Goal: Book appointment/travel/reservation

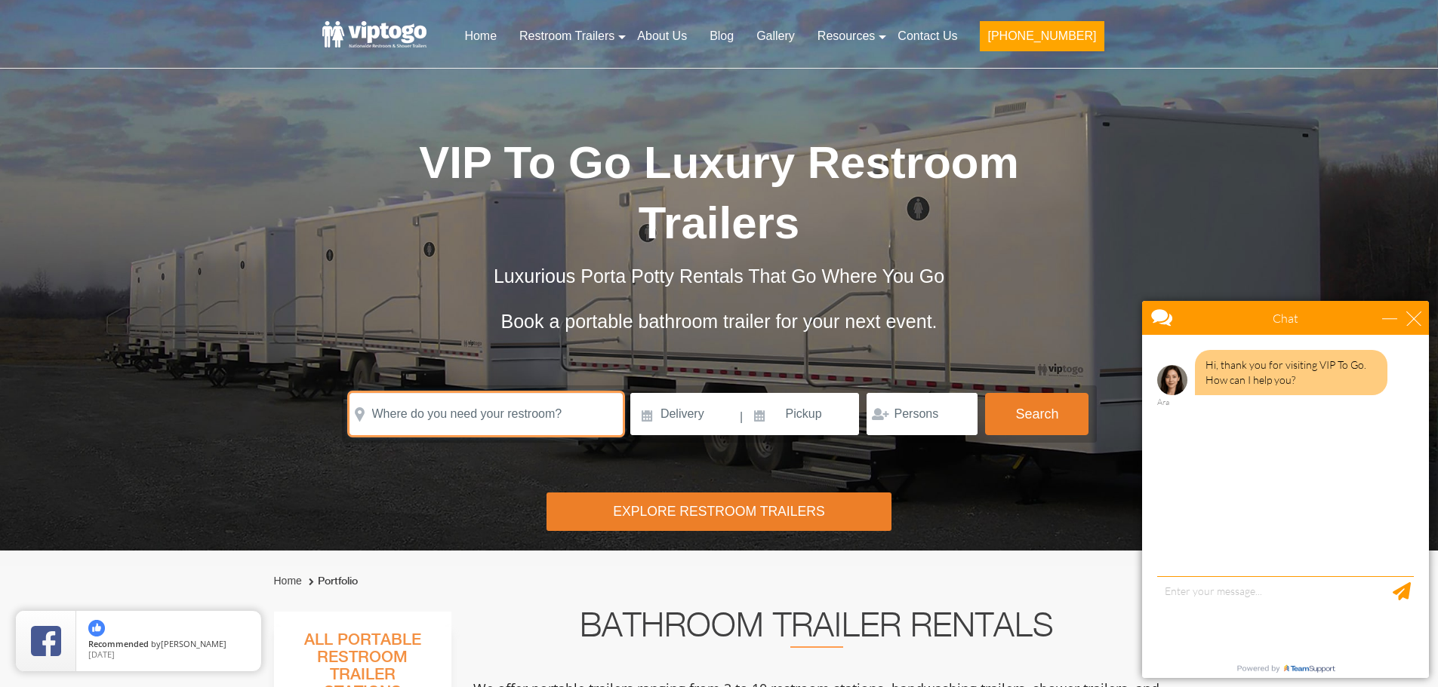
click at [555, 405] on input "text" at bounding box center [485, 414] width 273 height 42
click at [552, 420] on input "text" at bounding box center [485, 414] width 273 height 42
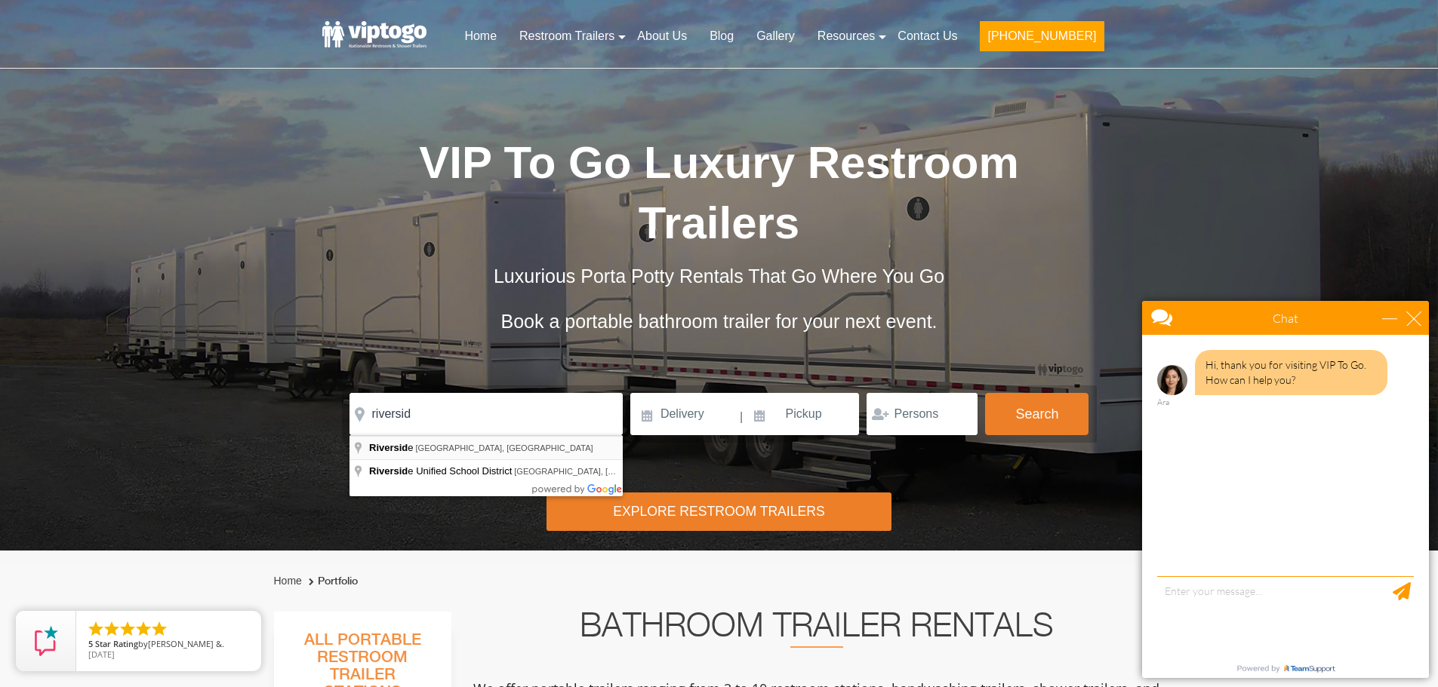
type input "[GEOGRAPHIC_DATA], [GEOGRAPHIC_DATA], [GEOGRAPHIC_DATA]"
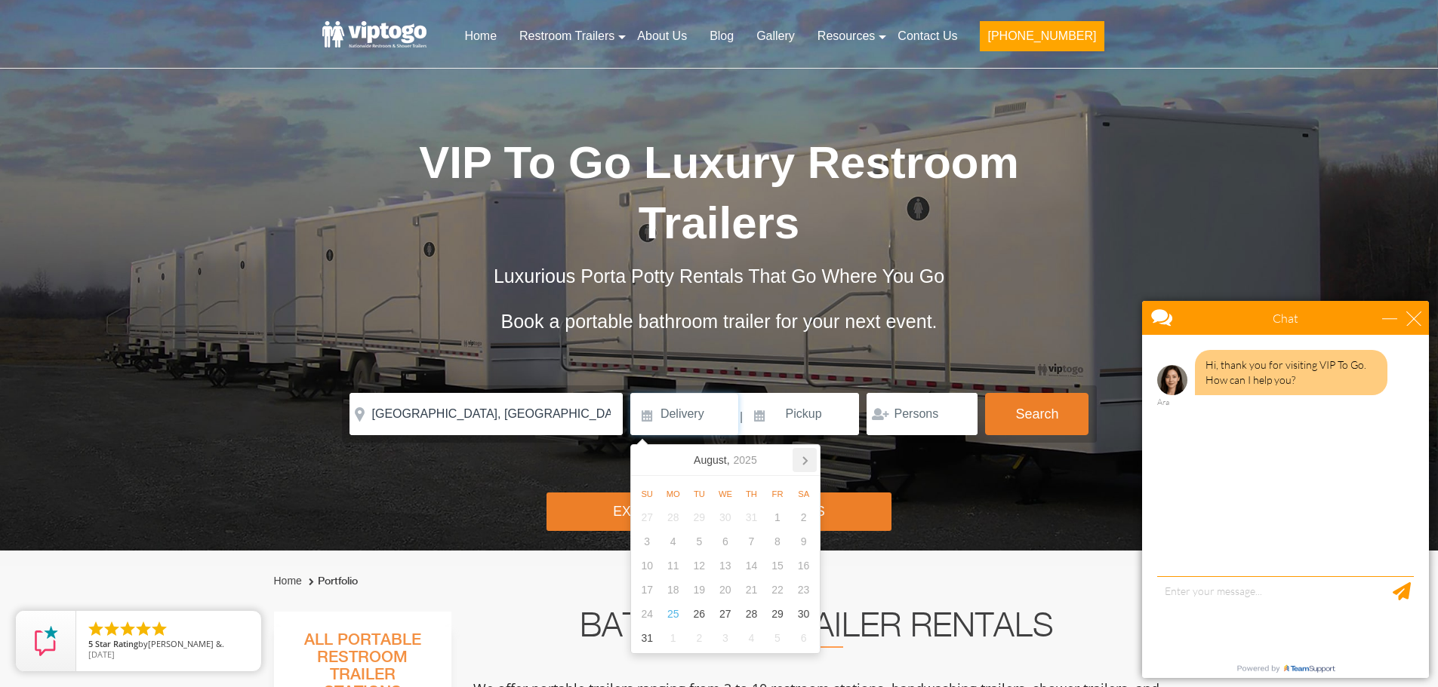
click at [807, 463] on icon at bounding box center [804, 460] width 24 height 24
click at [798, 517] on div "6" at bounding box center [803, 518] width 26 height 24
type input "[DATE]"
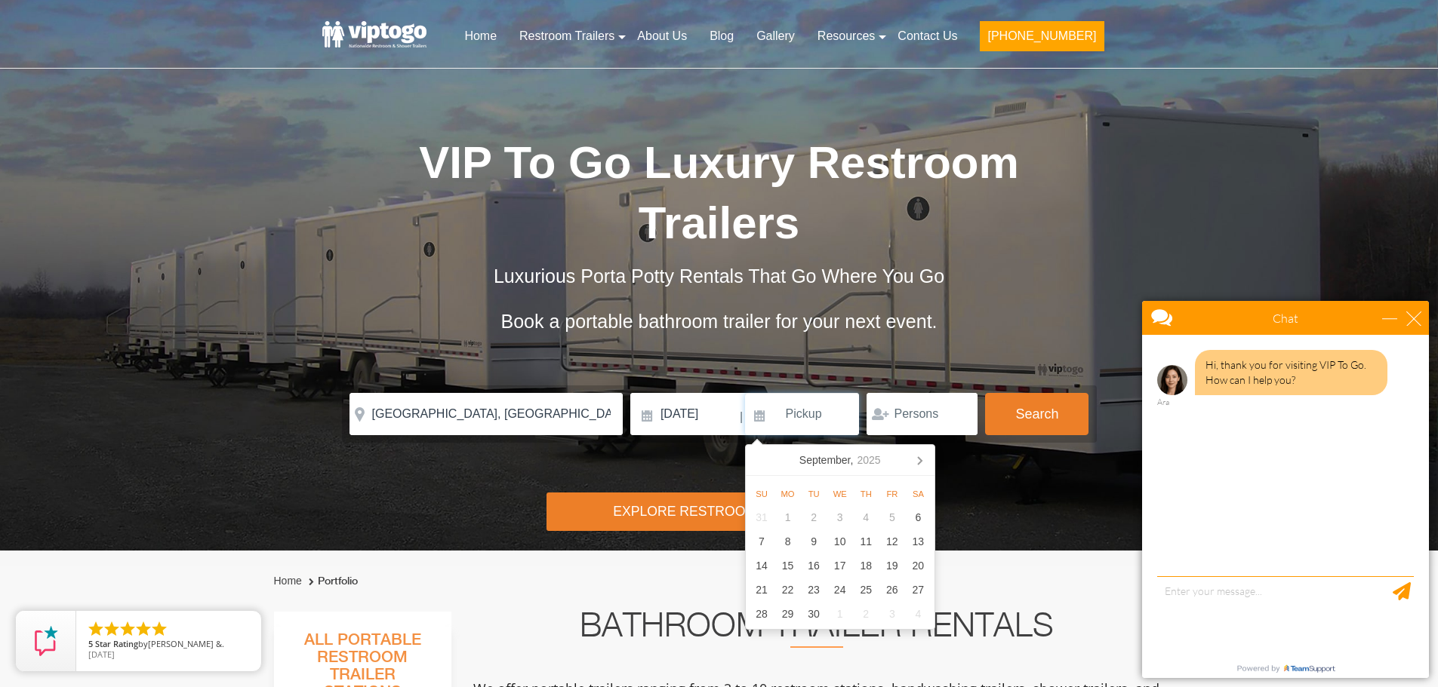
click at [790, 411] on input at bounding box center [802, 414] width 115 height 42
click at [755, 545] on div "7" at bounding box center [762, 542] width 26 height 24
type input "[DATE]"
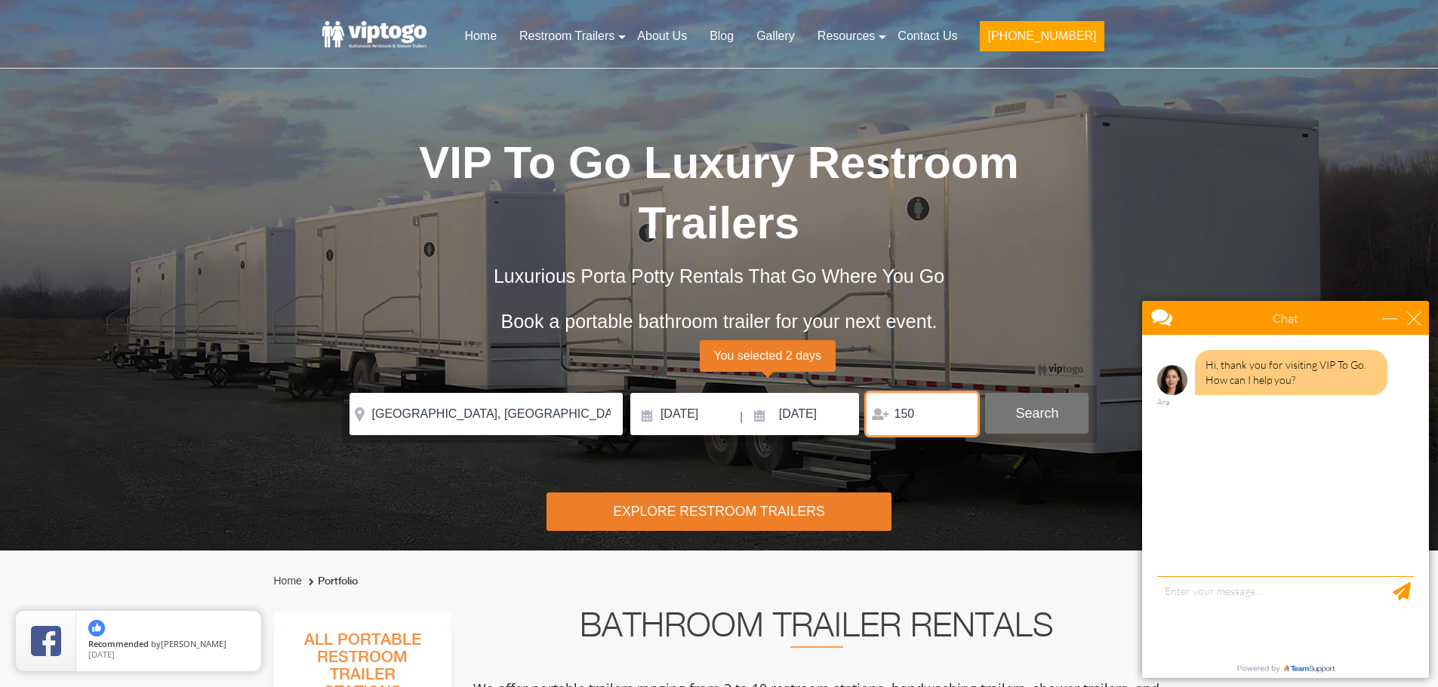
type input "150"
click at [1018, 413] on button "Search" at bounding box center [1036, 413] width 103 height 41
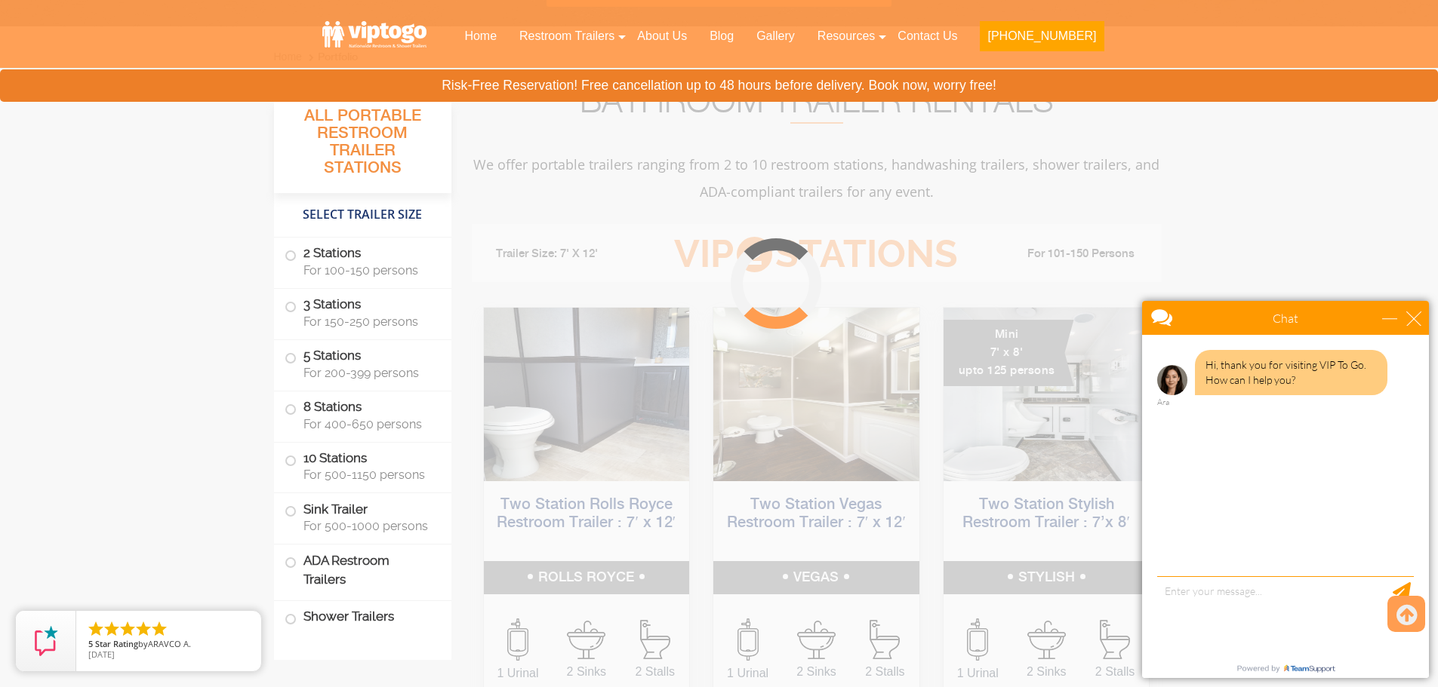
scroll to position [612, 0]
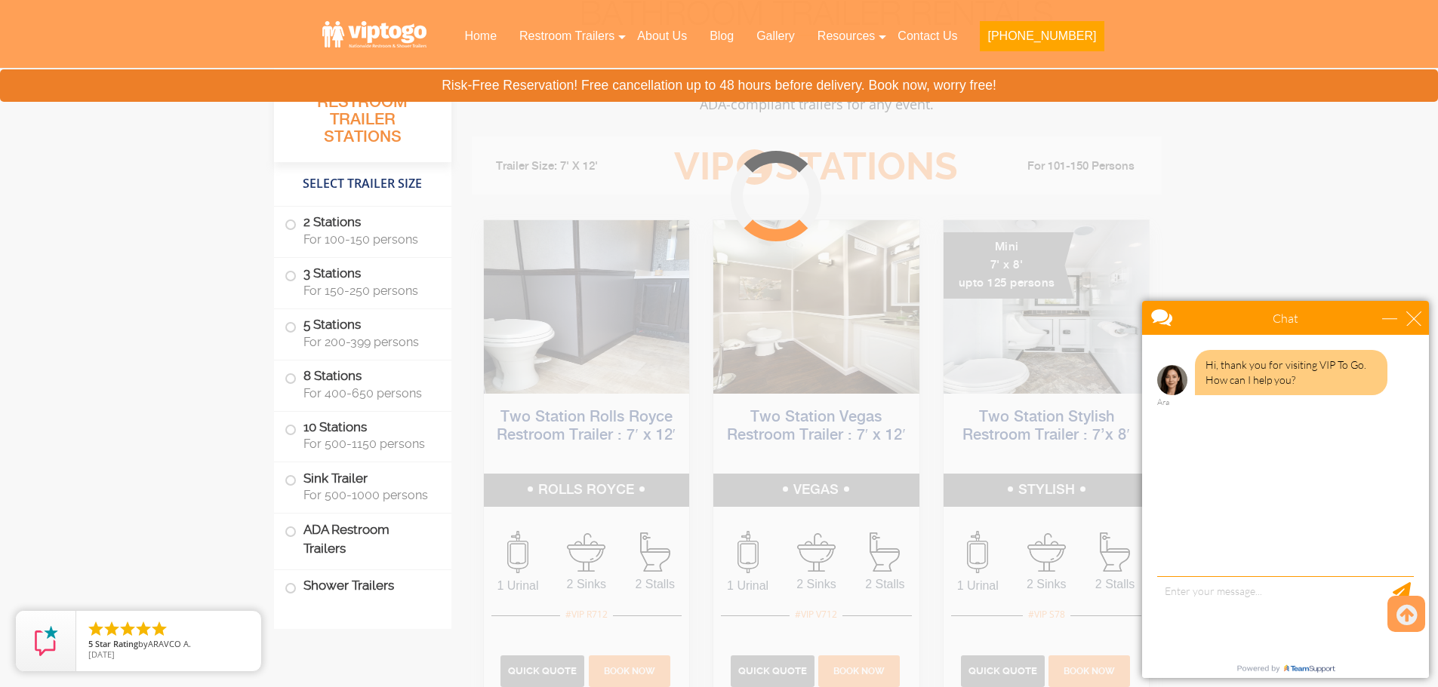
click at [1413, 319] on div "close" at bounding box center [1413, 318] width 15 height 15
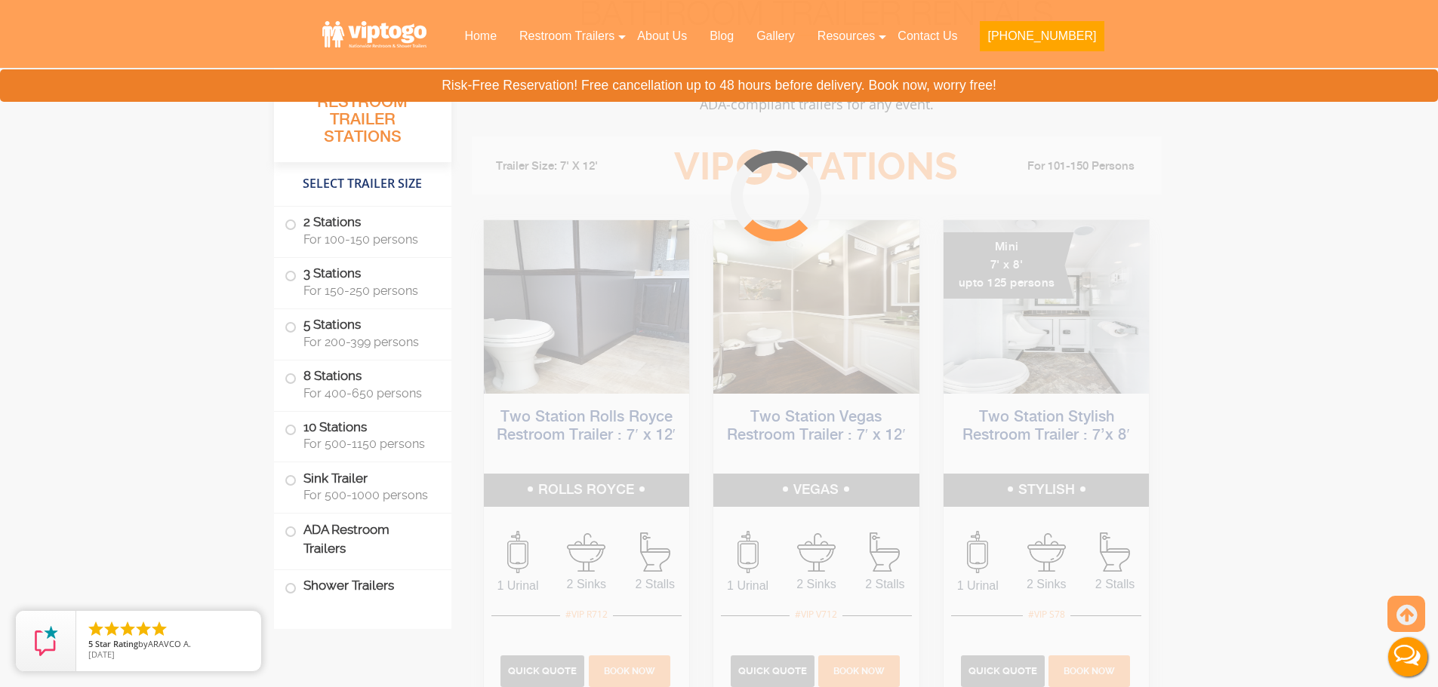
scroll to position [0, 0]
click at [288, 330] on span at bounding box center [291, 327] width 6 height 6
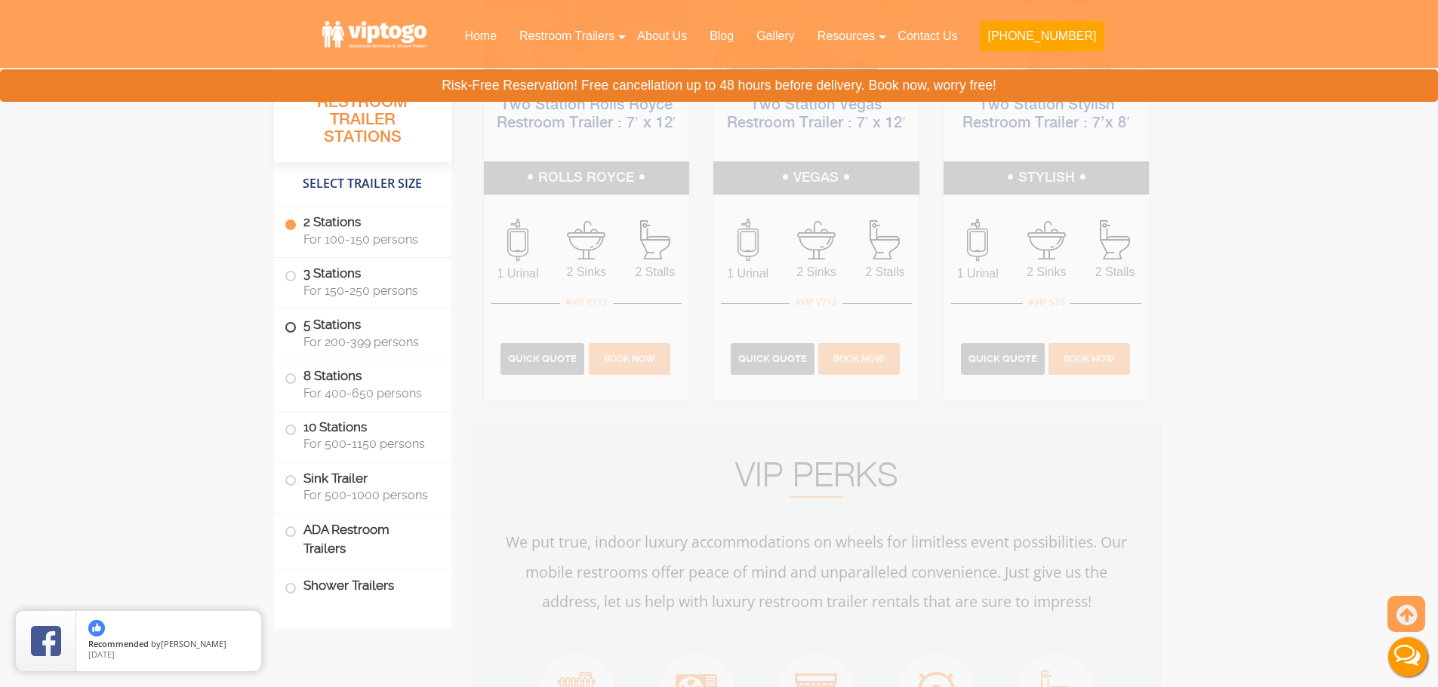
click at [288, 330] on span at bounding box center [291, 327] width 6 height 6
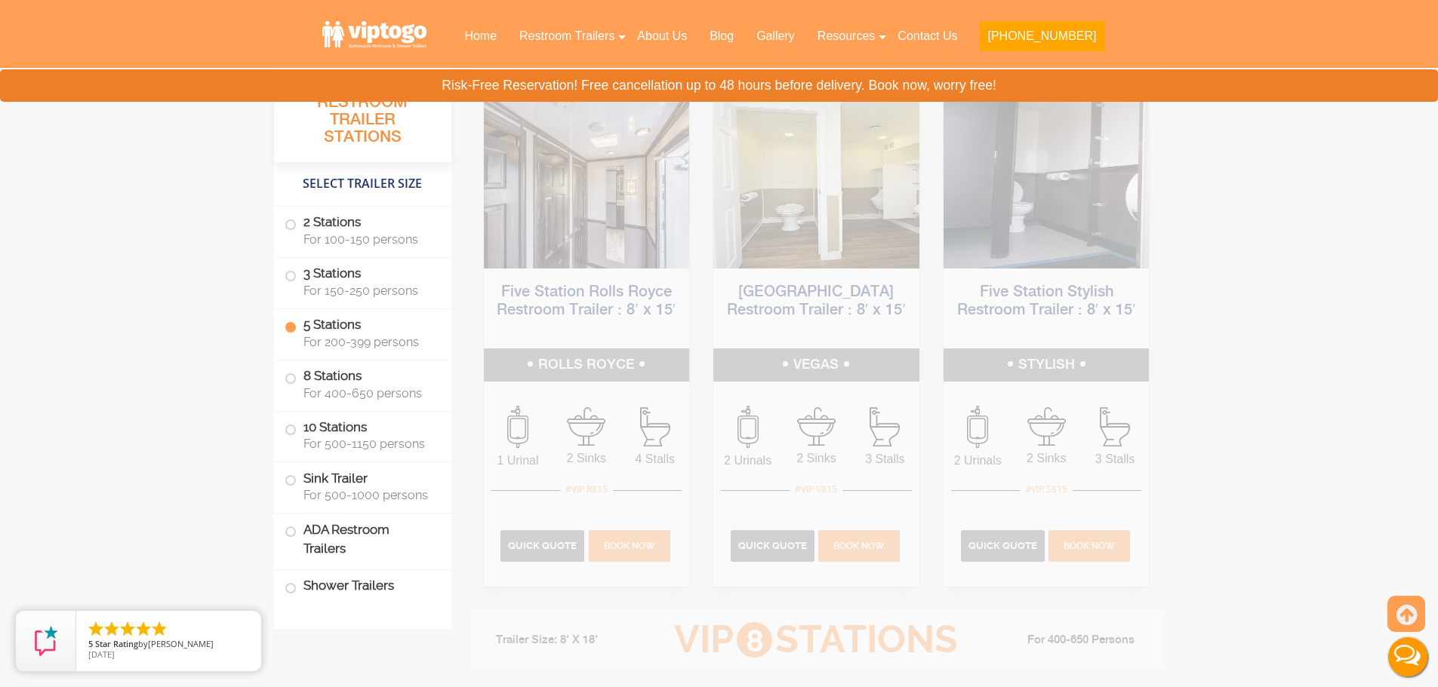
scroll to position [2360, 0]
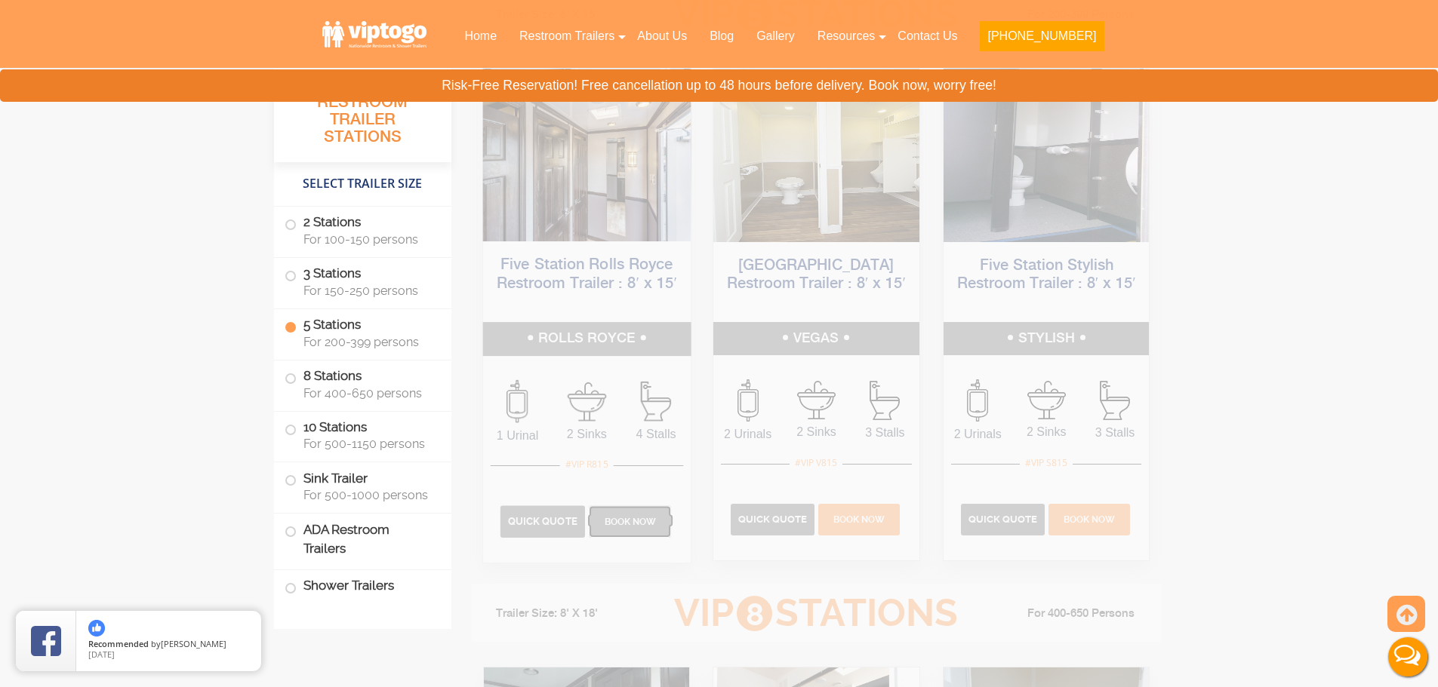
click at [619, 522] on span "Book Now" at bounding box center [630, 521] width 52 height 11
click at [881, 512] on p "Book Now" at bounding box center [859, 522] width 82 height 32
click at [881, 526] on span "Book Now" at bounding box center [860, 521] width 52 height 11
click at [1096, 521] on span "Book Now" at bounding box center [1089, 521] width 52 height 11
click at [1072, 311] on h5 "Five Station Stylish Restroom Trailer : 8′ x 15′" at bounding box center [1046, 284] width 208 height 76
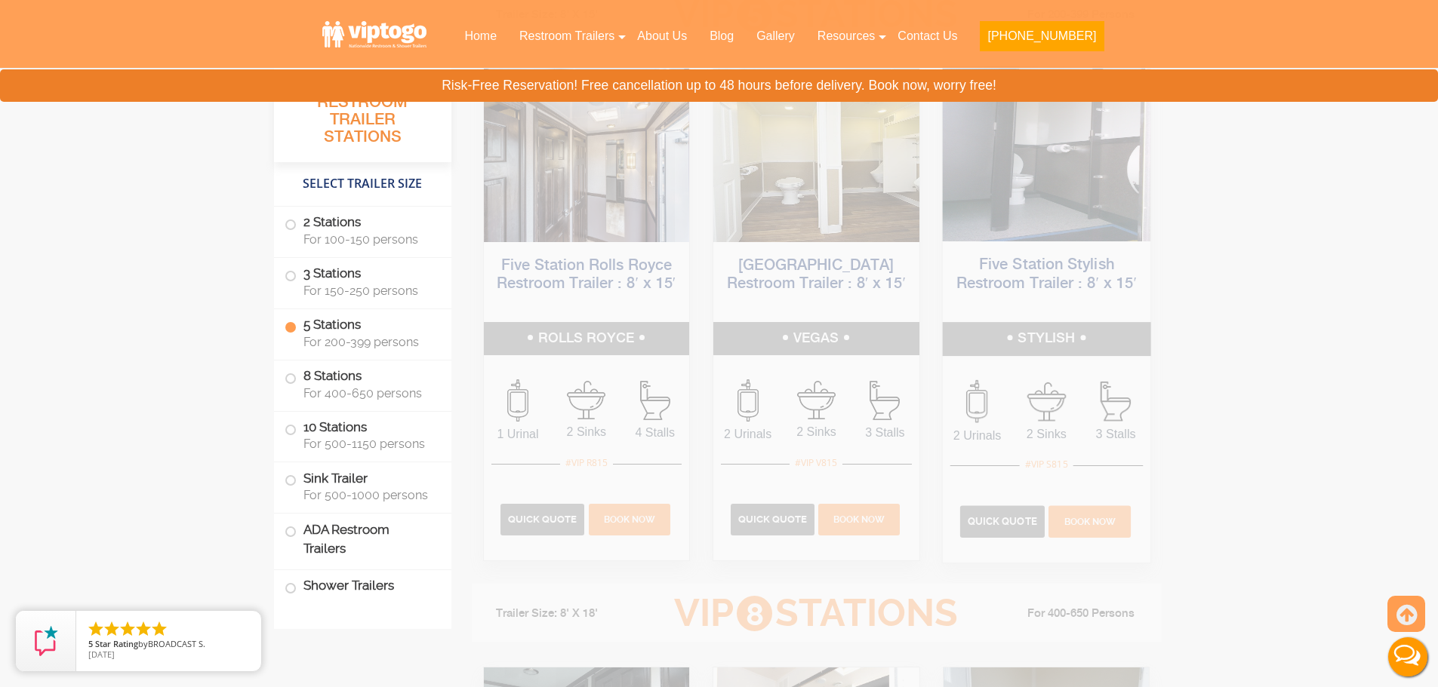
click at [1038, 349] on h5 "STYLISH" at bounding box center [1046, 338] width 208 height 33
click at [781, 332] on h5 "VEGAS" at bounding box center [816, 338] width 208 height 33
click at [620, 336] on h5 "ROLLS ROYCE" at bounding box center [586, 338] width 208 height 33
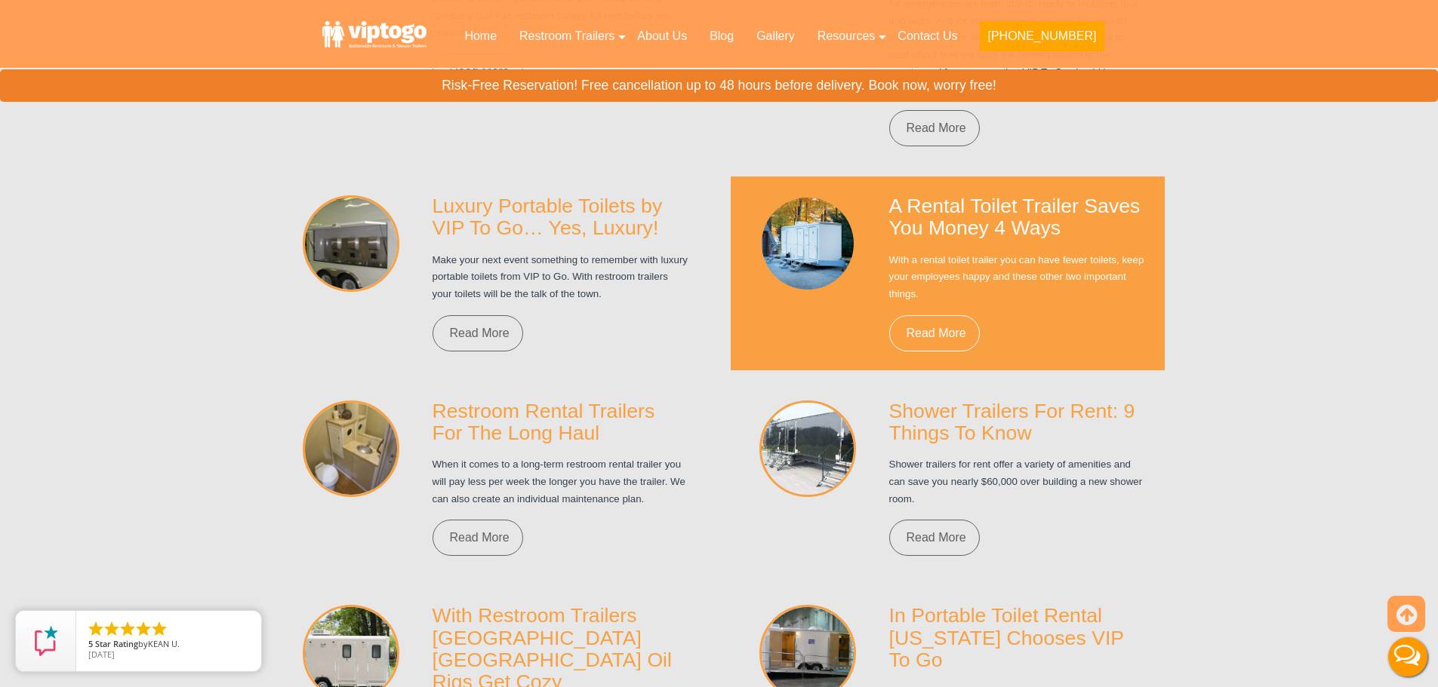
scroll to position [10625, 0]
click at [946, 327] on link "Read More" at bounding box center [934, 334] width 91 height 36
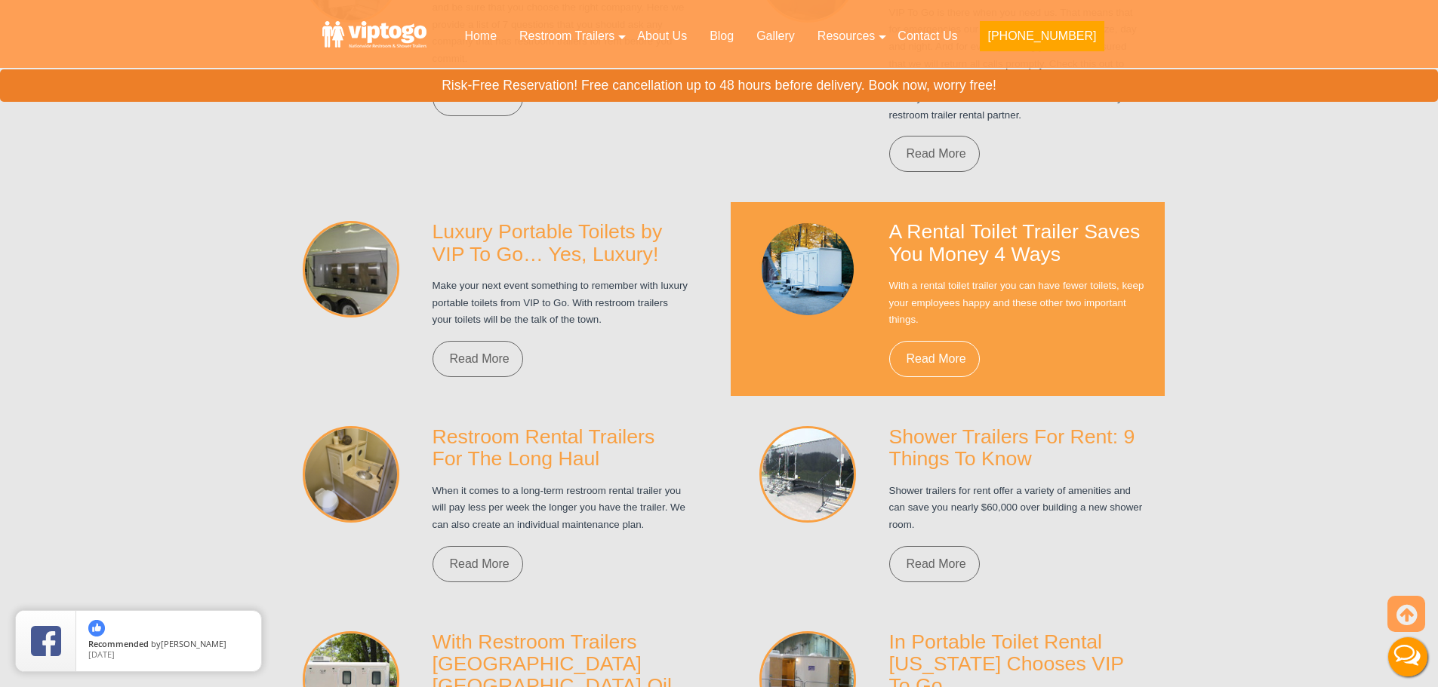
click at [1052, 247] on div "A Rental Toilet Trailer Saves You Money 4 Ways With a rental toilet trailer you…" at bounding box center [1017, 299] width 279 height 156
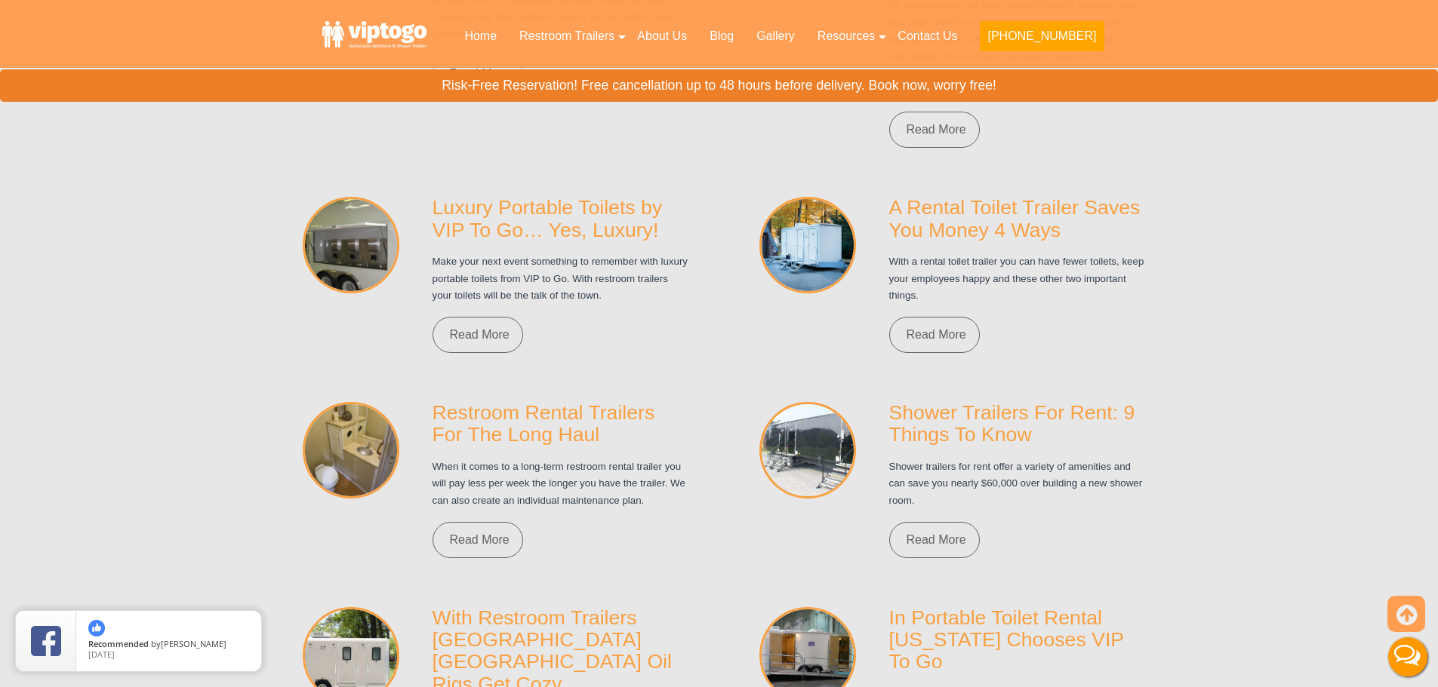
scroll to position [10665, 0]
